Goal: Check status

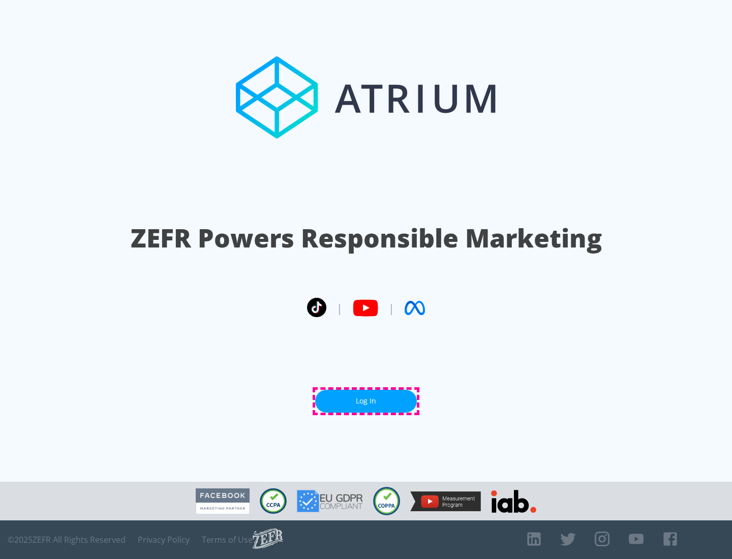
click at [366, 401] on link "Log In" at bounding box center [366, 401] width 102 height 23
